Goal: Task Accomplishment & Management: Use online tool/utility

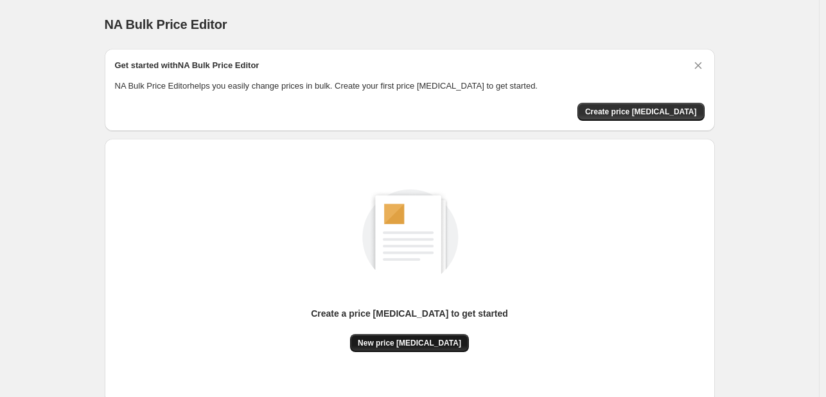
click at [396, 347] on span "New price [MEDICAL_DATA]" at bounding box center [409, 343] width 103 height 10
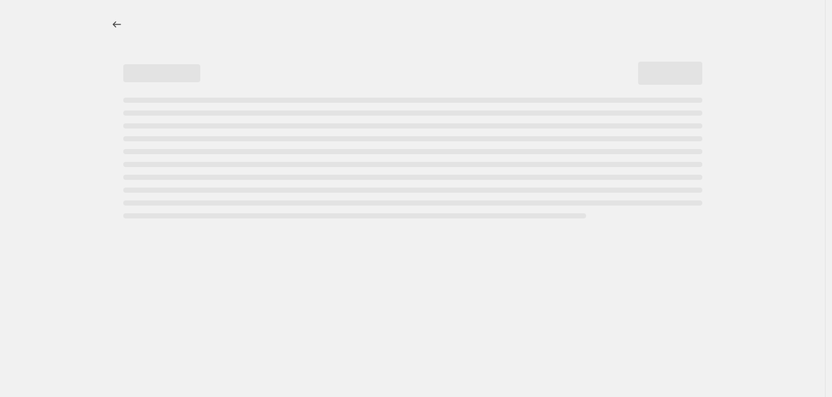
select select "percentage"
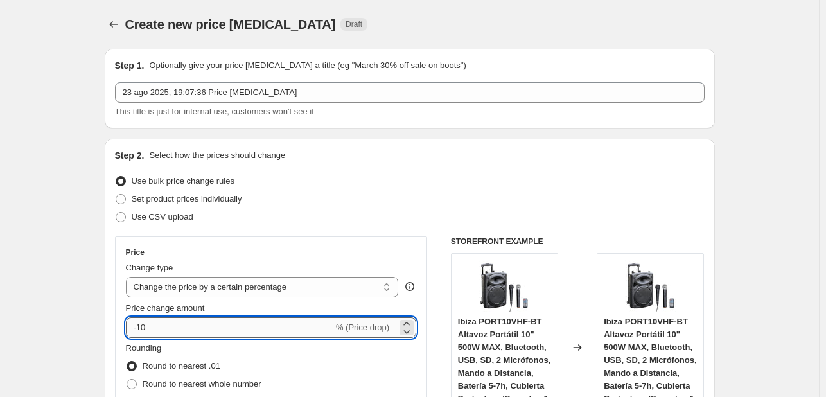
click at [212, 319] on input "-10" at bounding box center [229, 327] width 207 height 21
type input "-1"
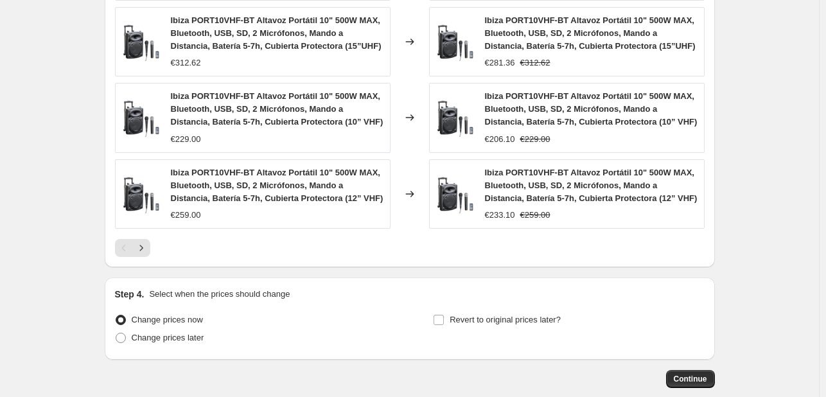
scroll to position [983, 0]
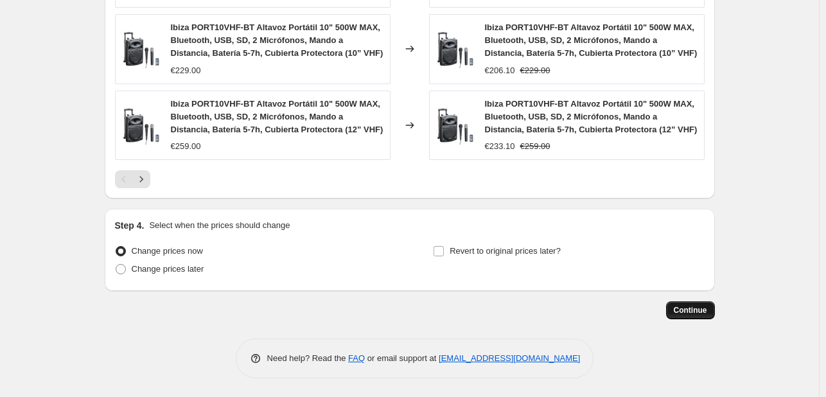
type input "-30"
click at [700, 309] on span "Continue" at bounding box center [689, 310] width 33 height 10
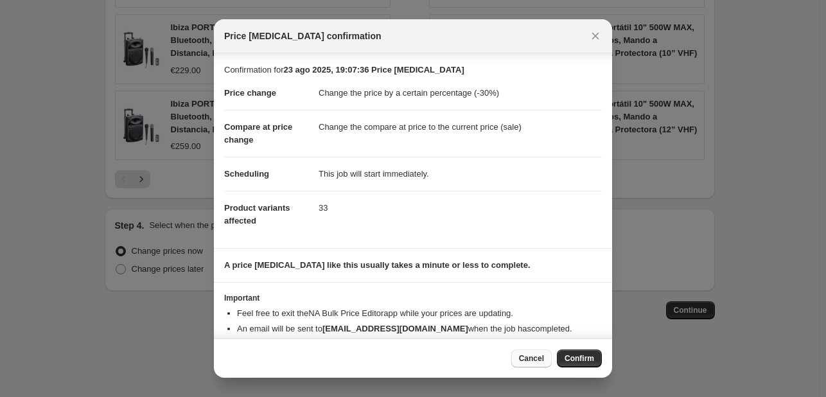
scroll to position [24, 0]
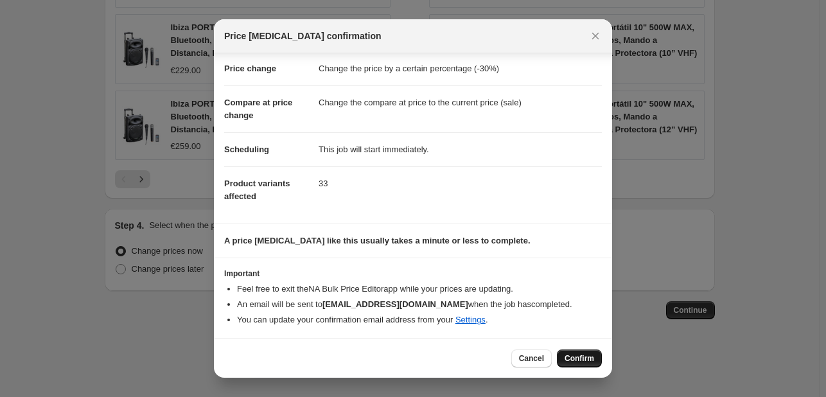
click at [587, 358] on span "Confirm" at bounding box center [579, 358] width 30 height 10
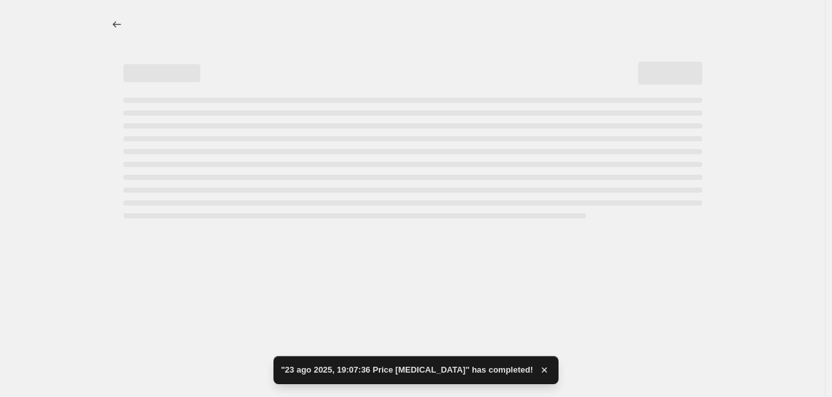
select select "percentage"
